Goal: Task Accomplishment & Management: Complete application form

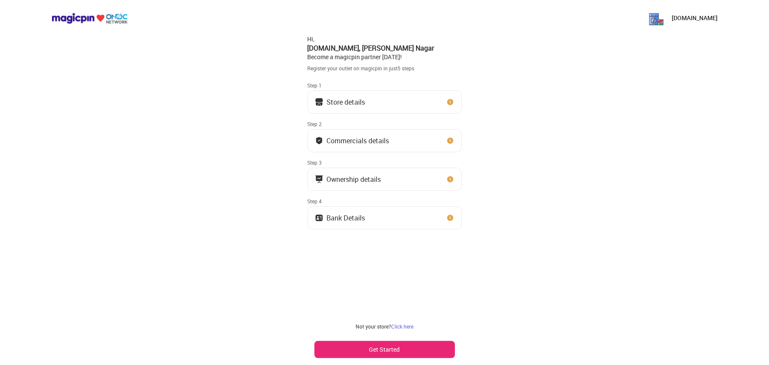
click at [418, 107] on button "Store details" at bounding box center [385, 101] width 154 height 23
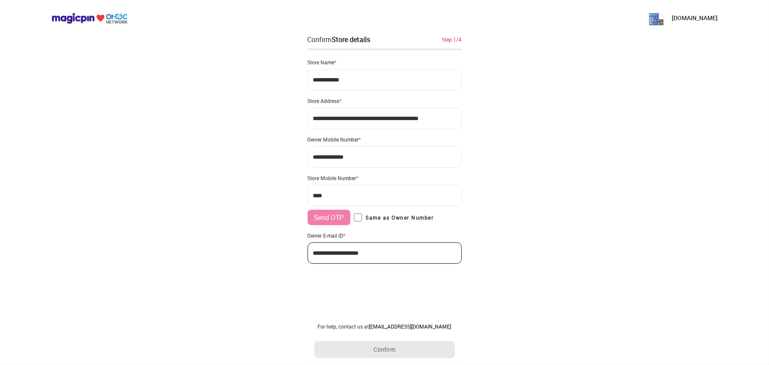
type input "**********"
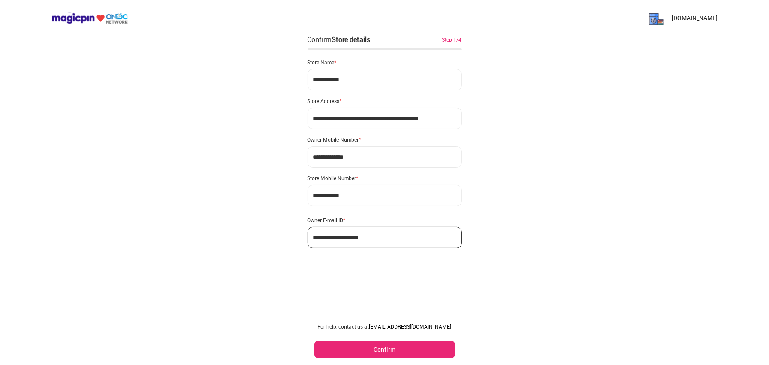
click at [402, 352] on button "Confirm" at bounding box center [385, 349] width 141 height 17
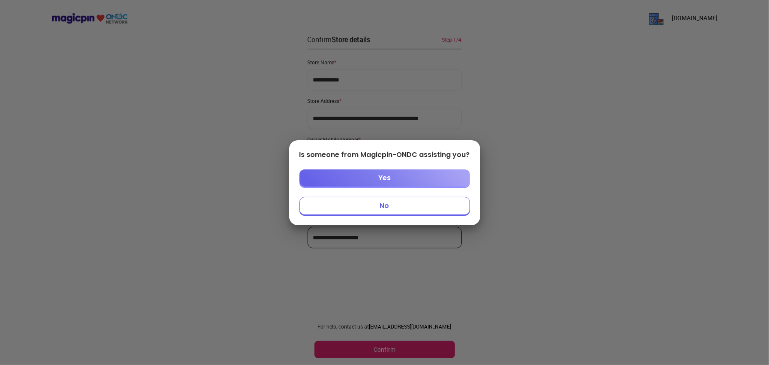
click at [385, 208] on button "No" at bounding box center [385, 206] width 171 height 18
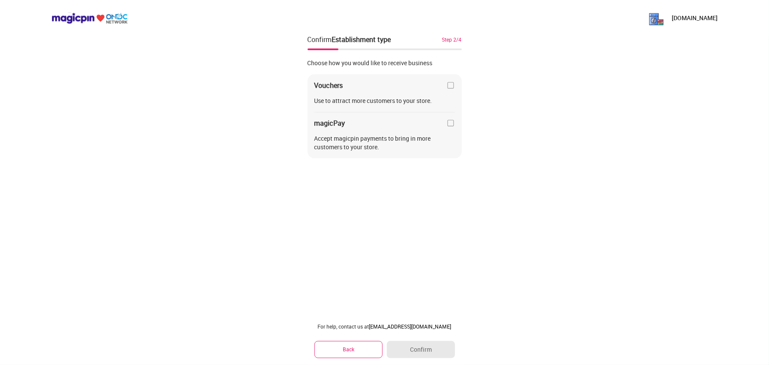
click at [447, 123] on img at bounding box center [451, 123] width 9 height 9
click at [422, 347] on button "Confirm" at bounding box center [421, 349] width 68 height 17
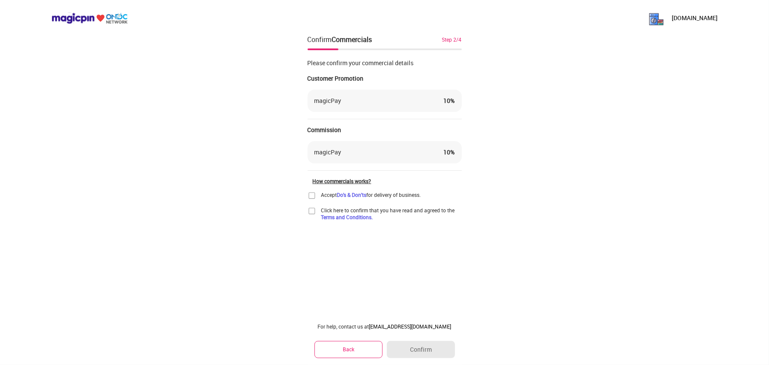
click at [316, 195] on div "Accept Do's & Don'ts for delivery of business." at bounding box center [365, 195] width 114 height 9
click at [314, 193] on img at bounding box center [312, 195] width 9 height 9
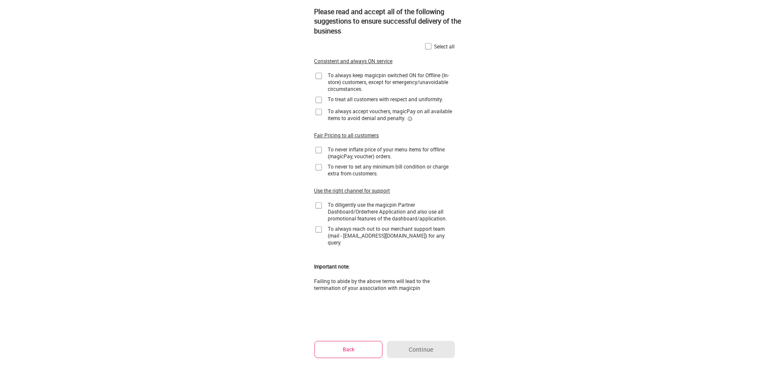
click at [436, 45] on div "Select all" at bounding box center [445, 46] width 21 height 7
click at [423, 40] on div "Please read and accept all of the following suggestions to ensure successful de…" at bounding box center [392, 21] width 154 height 42
click at [424, 46] on img at bounding box center [428, 46] width 9 height 9
click at [410, 345] on button "Continue" at bounding box center [421, 349] width 68 height 17
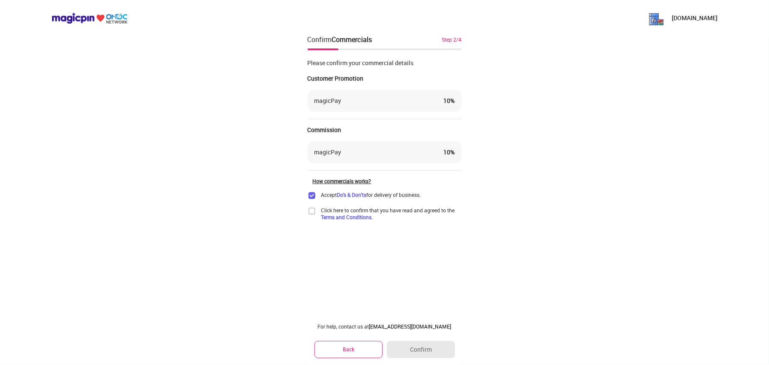
click at [314, 213] on img at bounding box center [312, 211] width 9 height 9
click at [409, 343] on button "Confirm" at bounding box center [421, 349] width 68 height 17
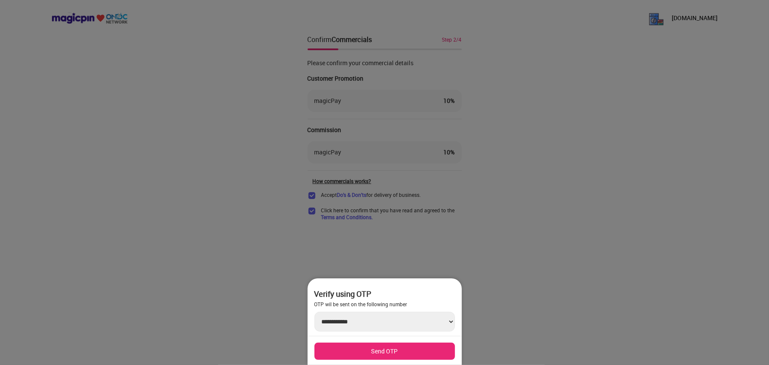
click at [390, 349] on button "Send OTP" at bounding box center [385, 351] width 141 height 17
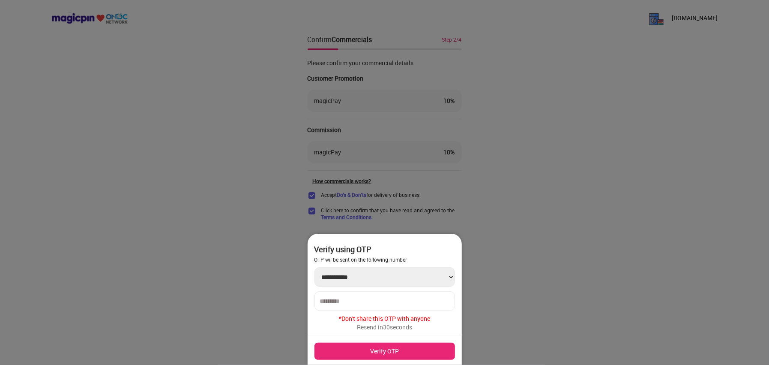
click at [363, 291] on div at bounding box center [385, 301] width 141 height 20
click at [363, 293] on div at bounding box center [385, 301] width 141 height 20
click at [363, 297] on div at bounding box center [385, 301] width 141 height 20
click at [362, 300] on input "number" at bounding box center [384, 300] width 129 height 7
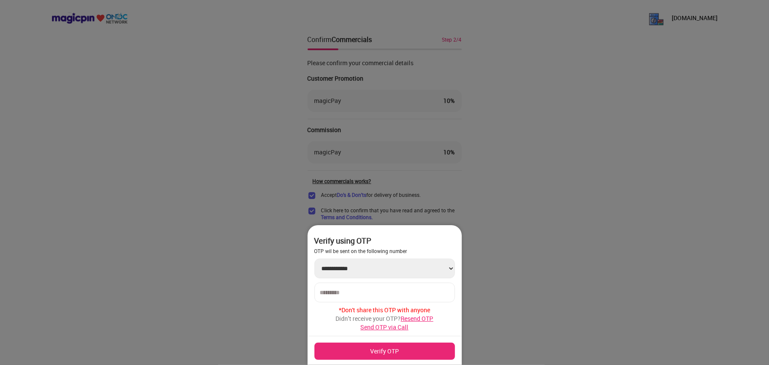
type input "******"
click at [415, 352] on button "Verify OTP" at bounding box center [385, 351] width 141 height 17
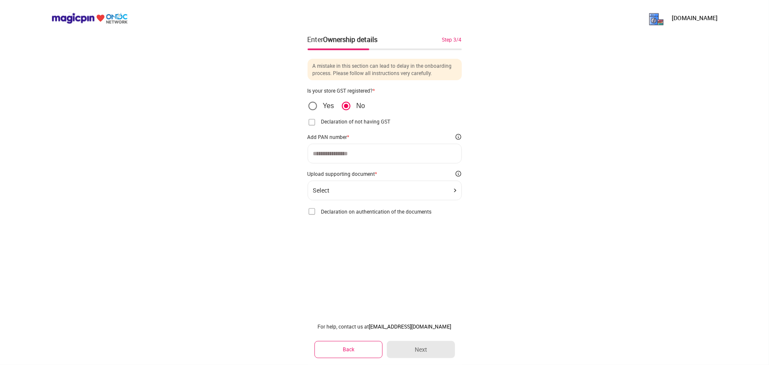
click at [337, 155] on input at bounding box center [384, 153] width 143 height 7
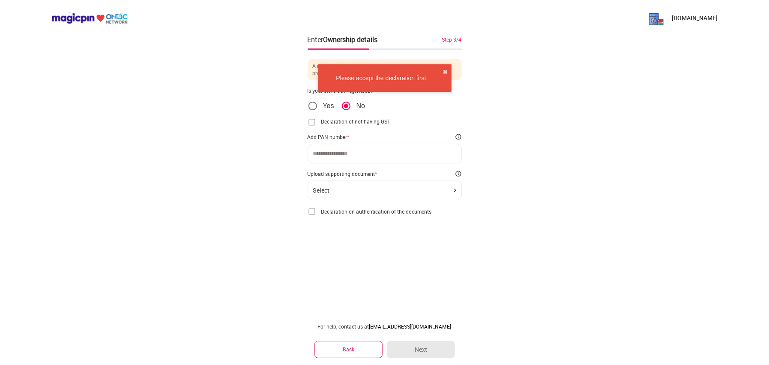
click at [315, 208] on img at bounding box center [312, 211] width 9 height 9
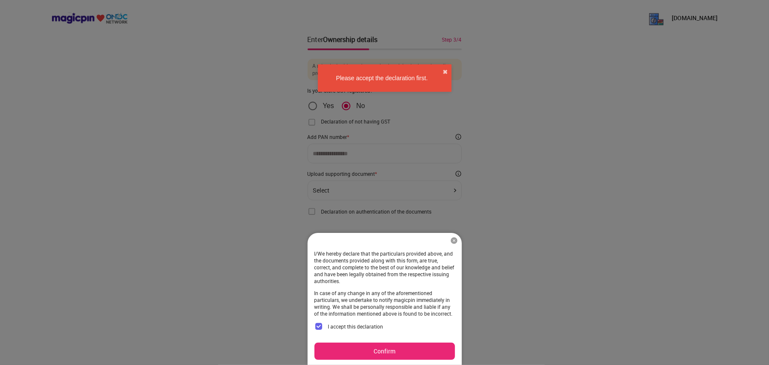
click at [366, 341] on div "I/We hereby declare that the particulars provided above, and the documents prov…" at bounding box center [385, 299] width 154 height 132
click at [365, 346] on button "Confirm" at bounding box center [385, 351] width 141 height 17
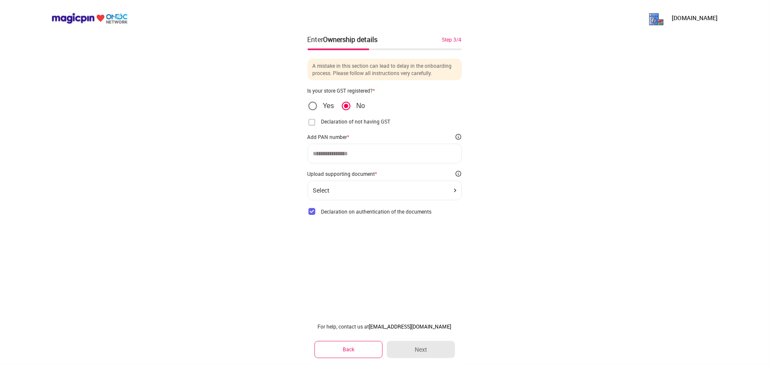
click at [348, 133] on div "*" at bounding box center [349, 136] width 2 height 7
drag, startPoint x: 350, startPoint y: 139, endPoint x: 350, endPoint y: 144, distance: 4.7
click at [350, 140] on div "Declaration of not having GST I/We hereby declare that we are not required to o…" at bounding box center [385, 140] width 154 height 45
click at [348, 152] on input at bounding box center [384, 153] width 143 height 7
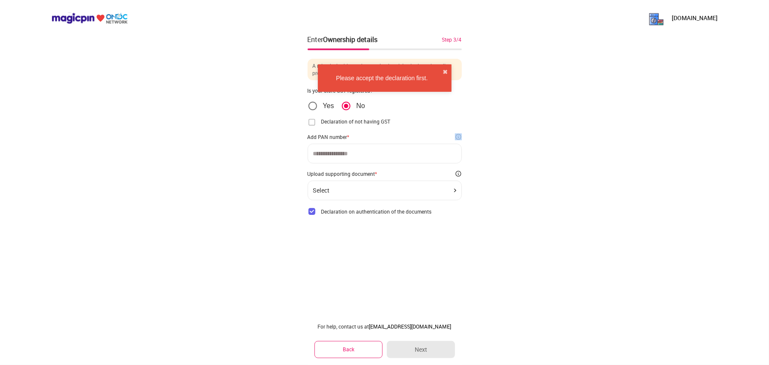
click at [348, 152] on input at bounding box center [384, 153] width 143 height 7
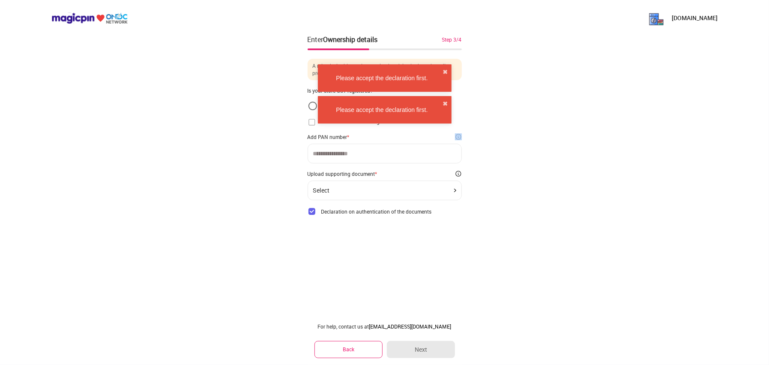
click at [348, 152] on main "[DOMAIN_NAME] Enter Ownership details Step 3/4 A mistake in this section can le…" at bounding box center [384, 182] width 769 height 365
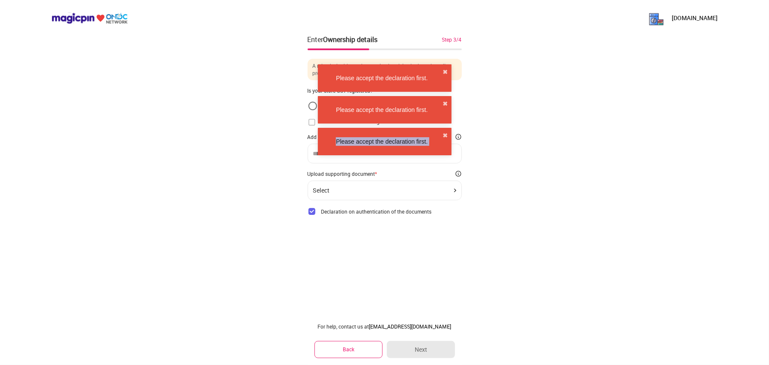
click at [348, 152] on div "Please accept the declaration first. ✖ Please accept the declaration first. ✖ P…" at bounding box center [384, 109] width 137 height 104
click at [368, 187] on div "Select" at bounding box center [384, 190] width 143 height 7
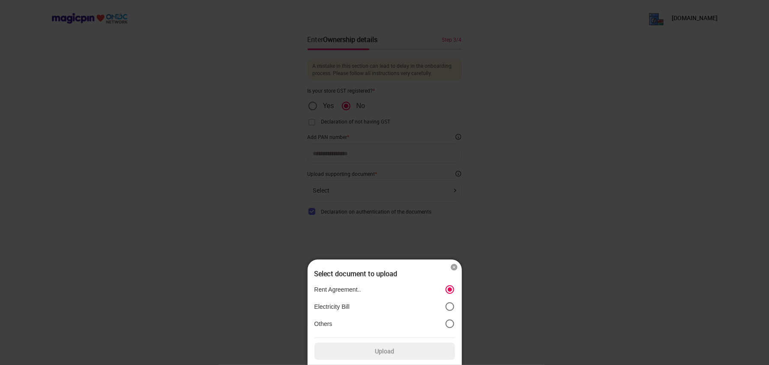
click at [422, 355] on label "Upload" at bounding box center [385, 351] width 141 height 17
click at [0, 0] on input "Upload" at bounding box center [0, 0] width 0 height 0
click at [458, 266] on img at bounding box center [454, 267] width 9 height 9
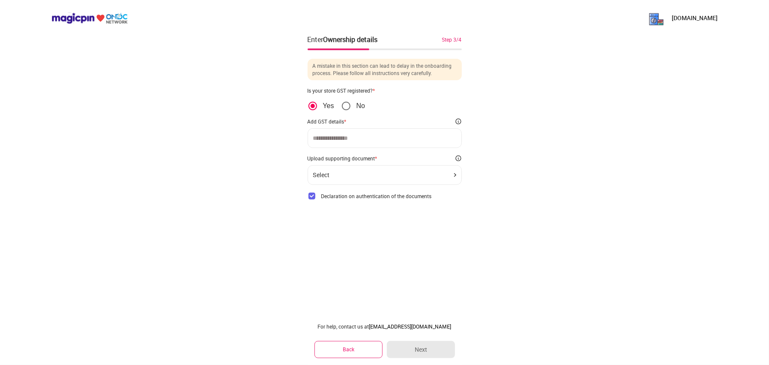
click at [362, 182] on div "Select" at bounding box center [385, 175] width 154 height 20
click at [362, 177] on div "Select" at bounding box center [384, 174] width 143 height 7
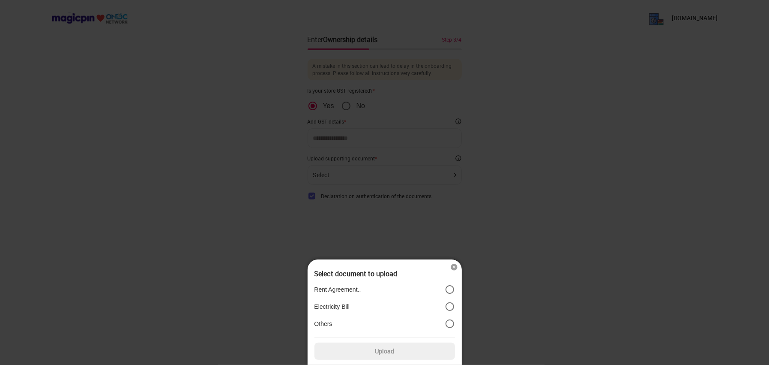
click at [364, 327] on label "Others" at bounding box center [385, 324] width 141 height 10
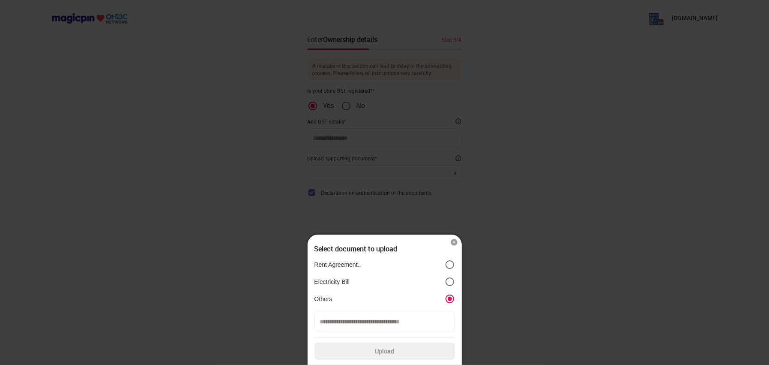
click at [377, 325] on input at bounding box center [385, 321] width 141 height 21
click at [291, 164] on div at bounding box center [384, 182] width 769 height 365
